Goal: Information Seeking & Learning: Learn about a topic

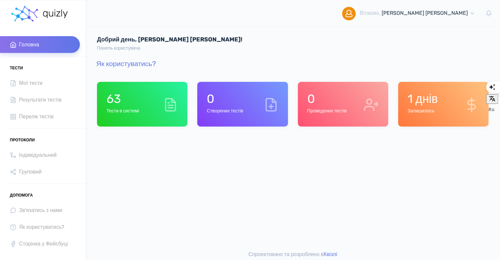
click at [158, 115] on div "63 Тести в системі" at bounding box center [142, 104] width 90 height 45
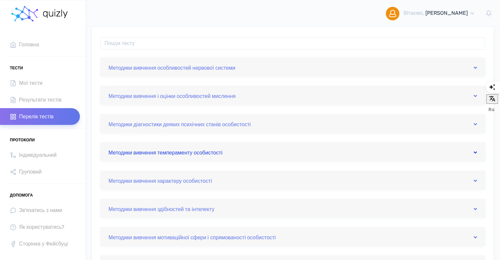
scroll to position [99, 0]
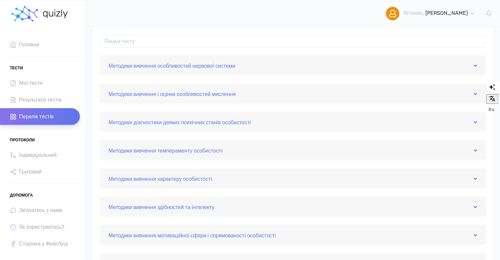
click at [291, 214] on div "Методики вивчення здiбностей та iнтелекту" at bounding box center [292, 206] width 385 height 18
click at [292, 212] on div "Методики вивчення здiбностей та iнтелекту" at bounding box center [292, 206] width 385 height 18
click at [477, 209] on div "Методики вивчення здiбностей та iнтелекту" at bounding box center [292, 206] width 385 height 18
click at [475, 208] on icon at bounding box center [474, 206] width 3 height 5
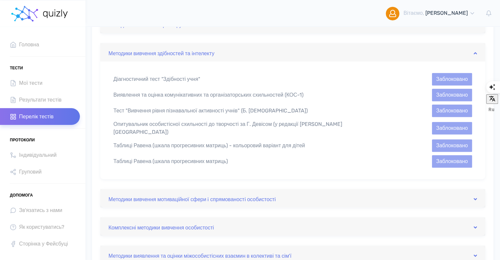
scroll to position [296, 0]
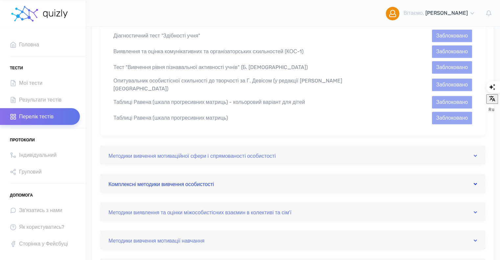
click at [475, 182] on icon at bounding box center [474, 183] width 3 height 5
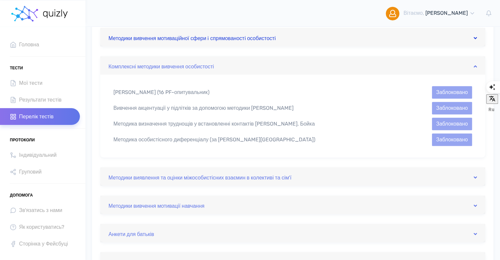
click at [269, 39] on link "Методики вивчення мотиваційної сфери i спрямованостi особистостi" at bounding box center [292, 37] width 368 height 11
